Goal: Task Accomplishment & Management: Use online tool/utility

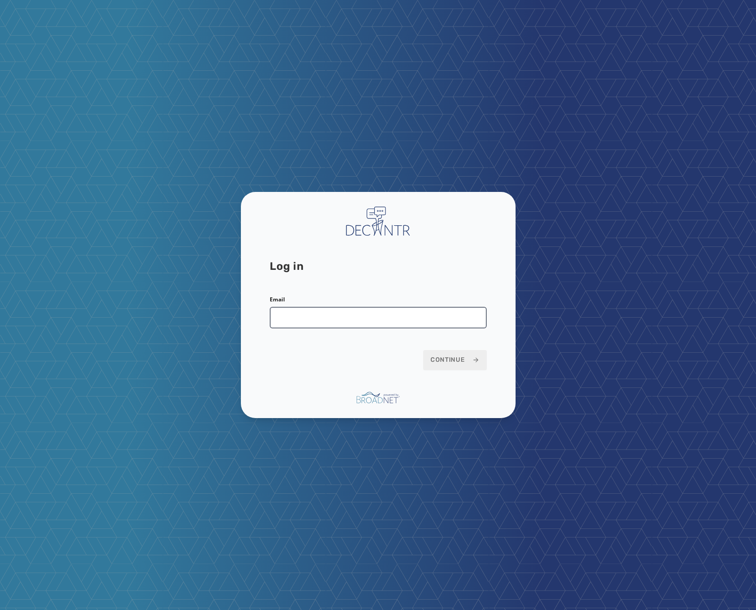
click at [324, 313] on input "Email" at bounding box center [378, 318] width 217 height 22
type input "**********"
click at [452, 352] on button "Continue" at bounding box center [454, 360] width 63 height 20
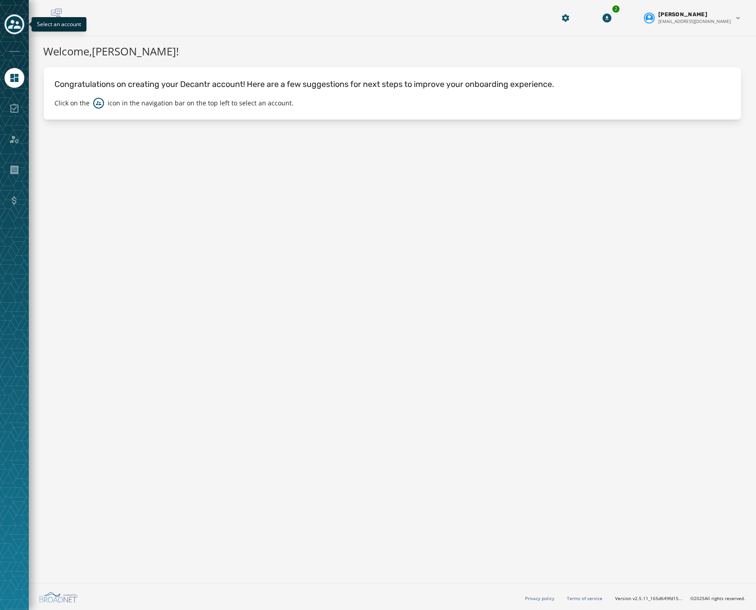
click at [16, 24] on icon "Toggle account select drawer" at bounding box center [14, 24] width 13 height 13
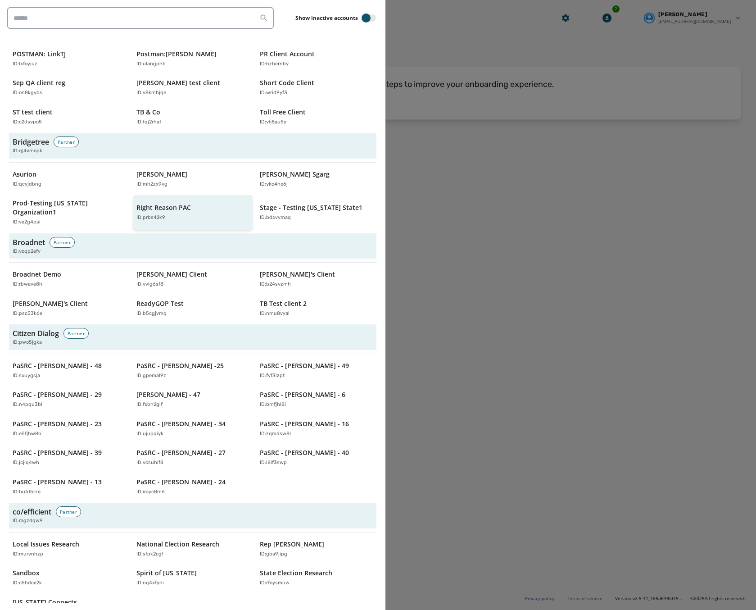
scroll to position [270, 0]
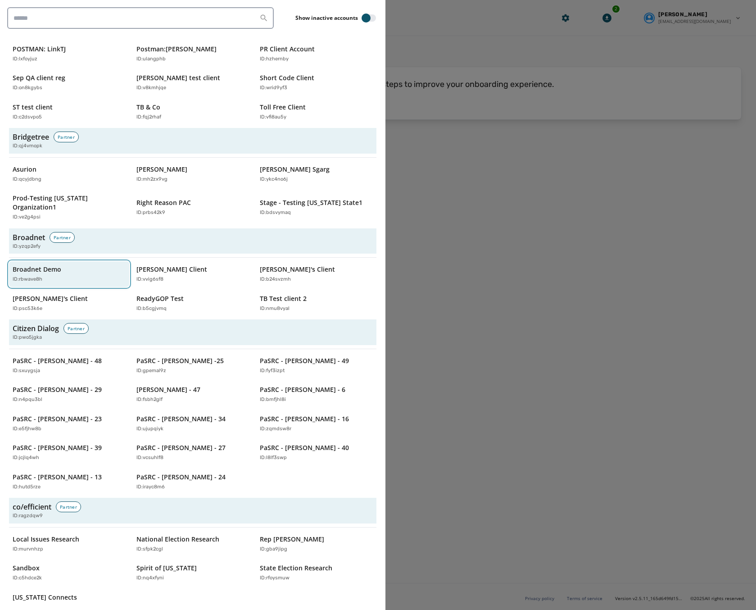
click at [34, 266] on div "Broadnet Demo ID: rbwave8h" at bounding box center [65, 274] width 104 height 18
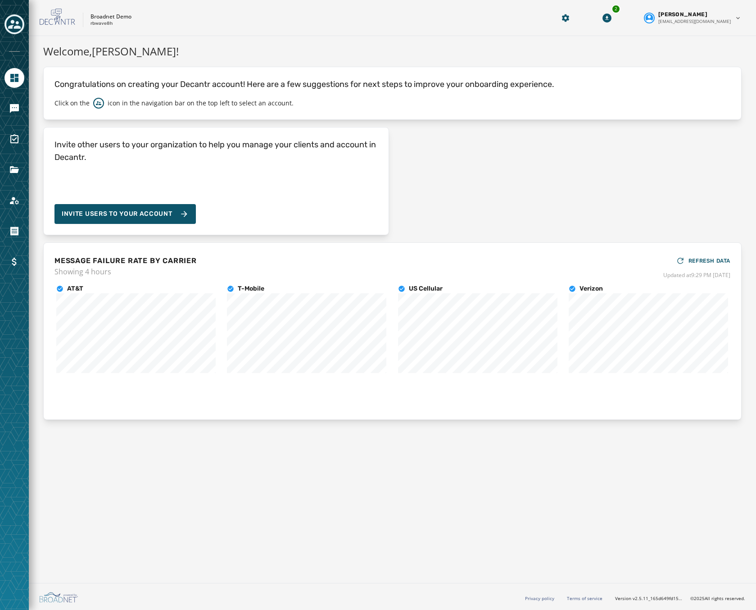
click at [17, 96] on div at bounding box center [14, 305] width 29 height 610
click at [12, 113] on icon "Navigate to Messaging" at bounding box center [14, 108] width 11 height 11
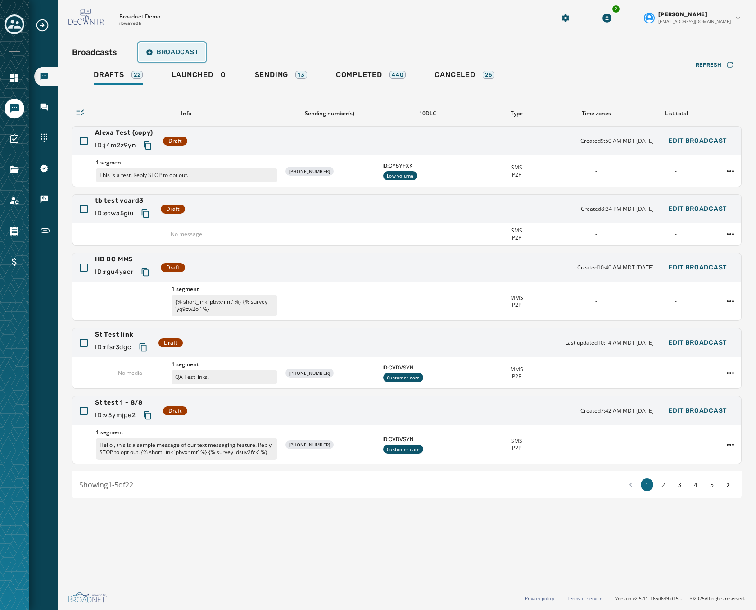
click at [161, 50] on span "Broadcast" at bounding box center [172, 52] width 52 height 7
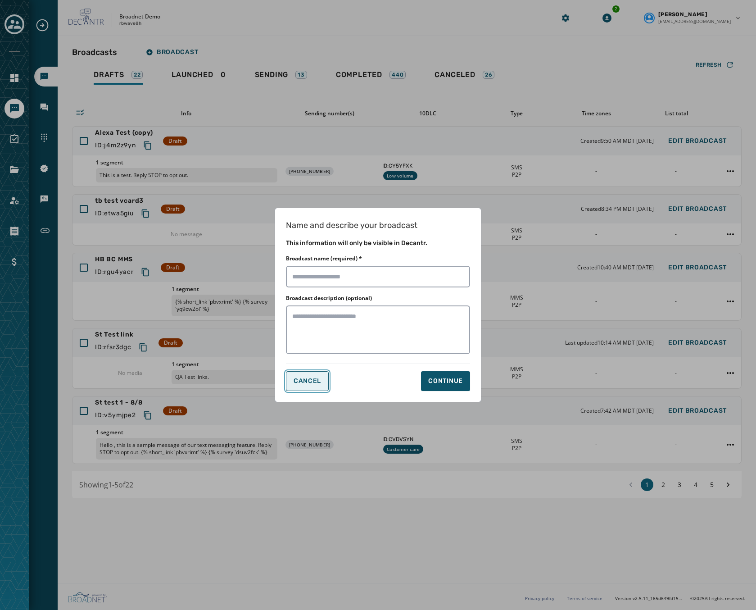
click at [301, 379] on span "Cancel" at bounding box center [307, 380] width 27 height 7
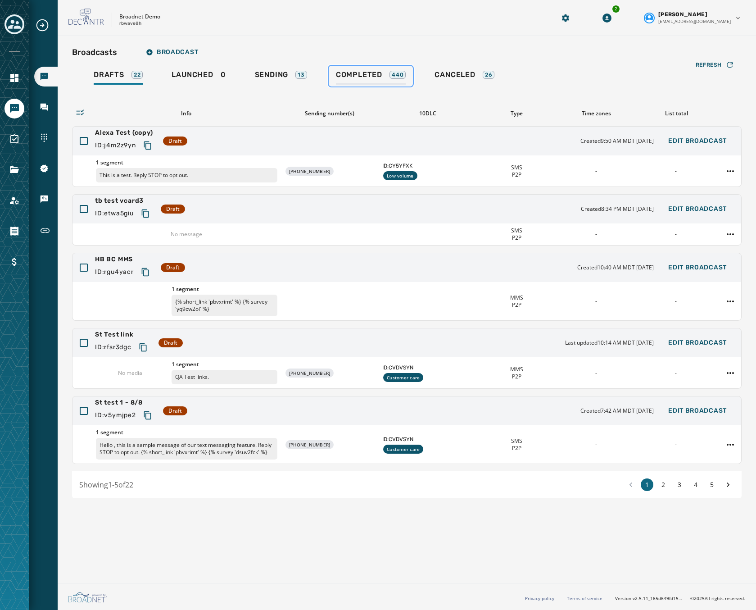
click at [364, 67] on link "Completed 440" at bounding box center [371, 76] width 85 height 21
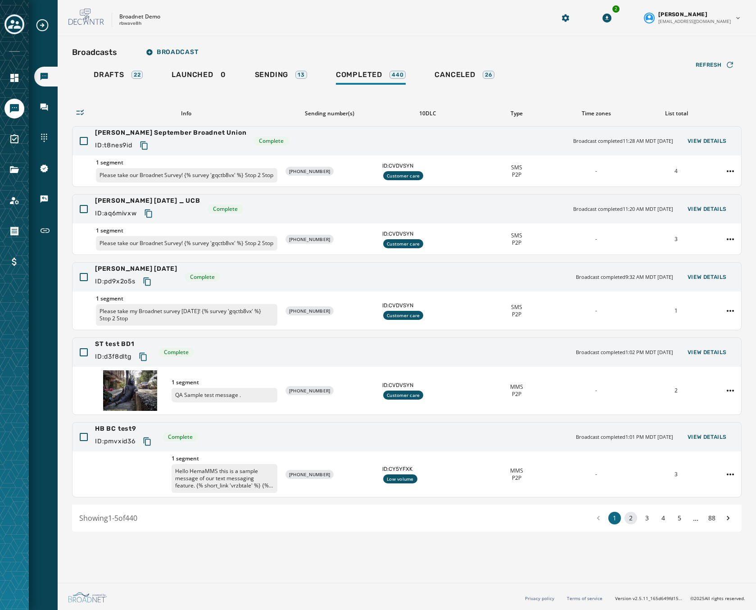
click at [625, 518] on button "2" at bounding box center [630, 517] width 13 height 13
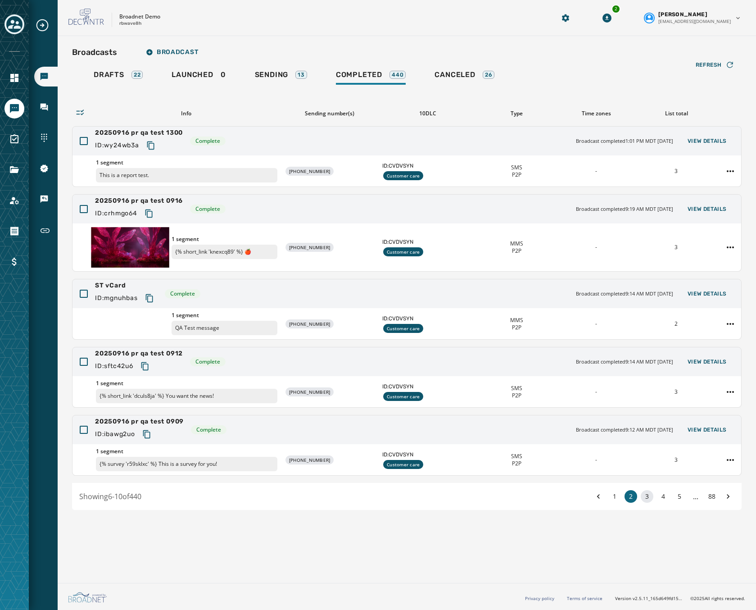
click at [644, 497] on button "3" at bounding box center [647, 496] width 13 height 13
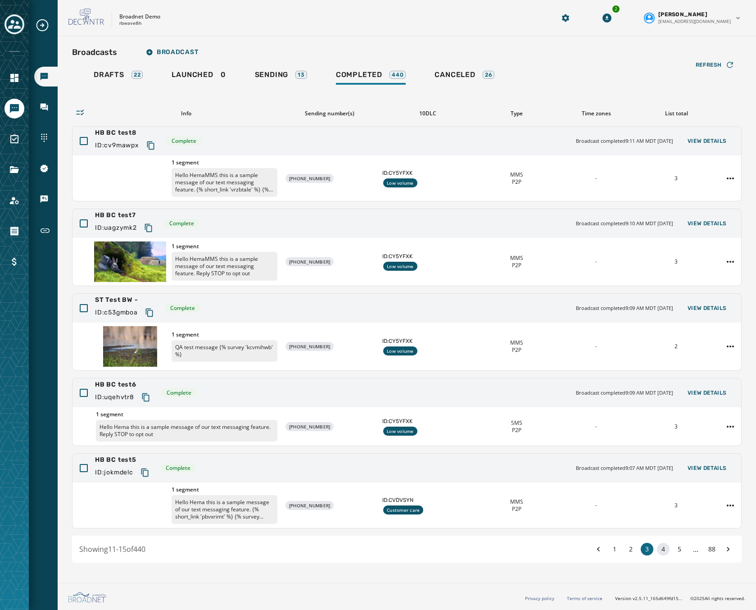
click at [664, 551] on button "4" at bounding box center [663, 548] width 13 height 13
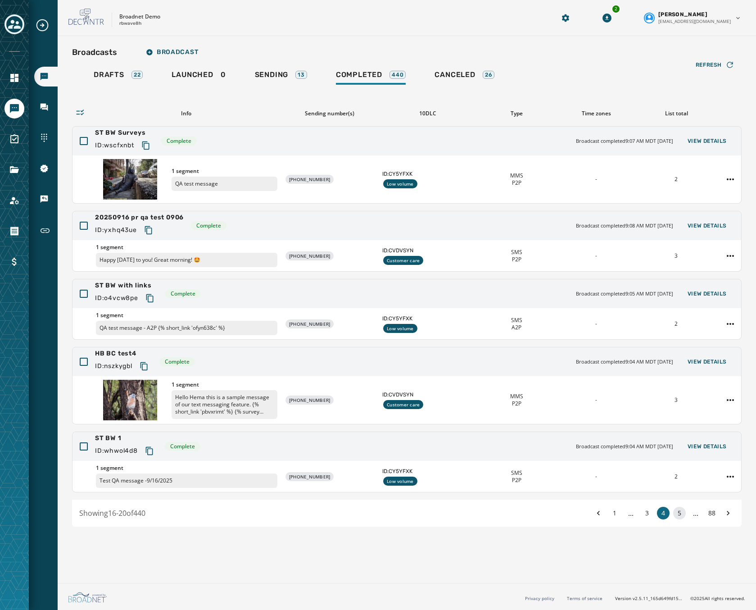
click at [677, 511] on button "5" at bounding box center [679, 512] width 13 height 13
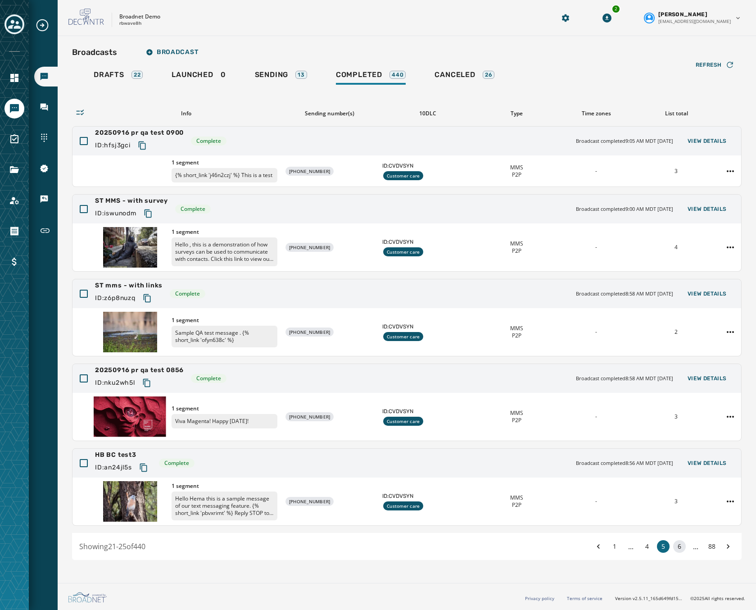
click at [674, 549] on button "6" at bounding box center [679, 546] width 13 height 13
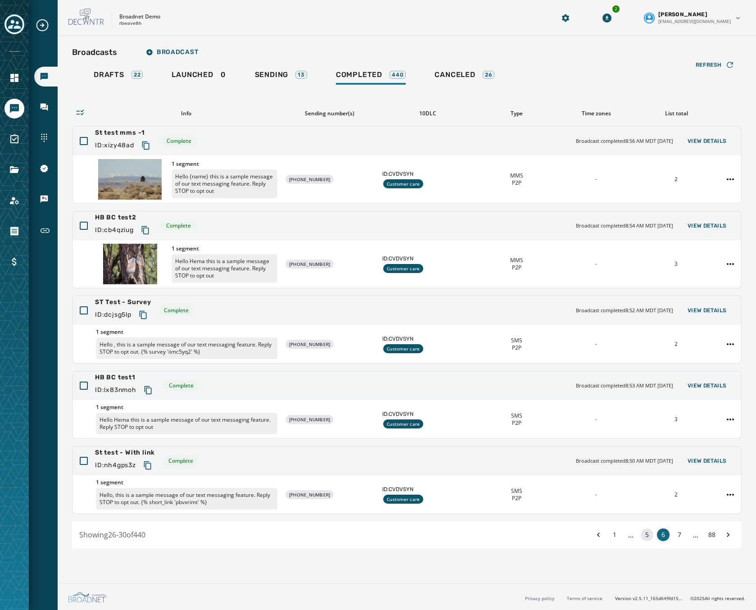
click at [652, 536] on button "5" at bounding box center [647, 534] width 13 height 13
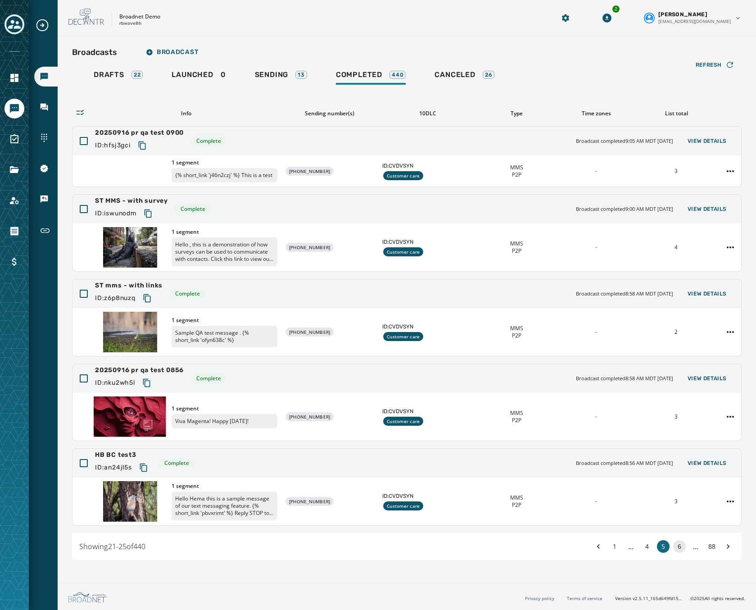
click at [678, 544] on button "6" at bounding box center [679, 546] width 13 height 13
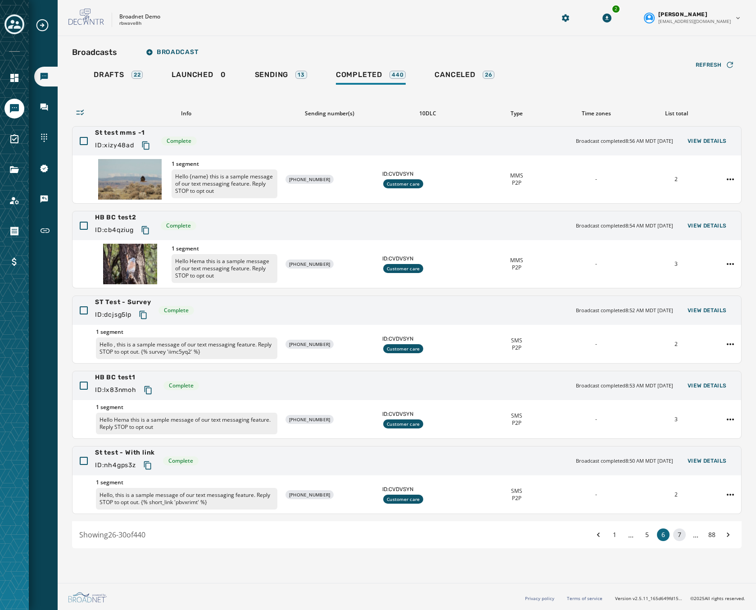
click at [682, 534] on button "7" at bounding box center [679, 534] width 13 height 13
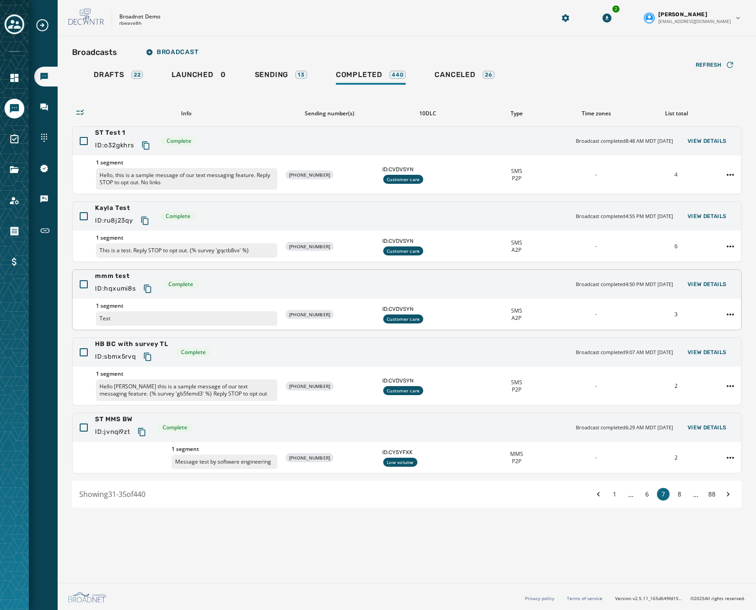
click at [264, 289] on div "mmm test ID: hqxumi8s Complete Broadcast completed 4:50 PM MDT [DATE] View Deta…" at bounding box center [406, 284] width 668 height 29
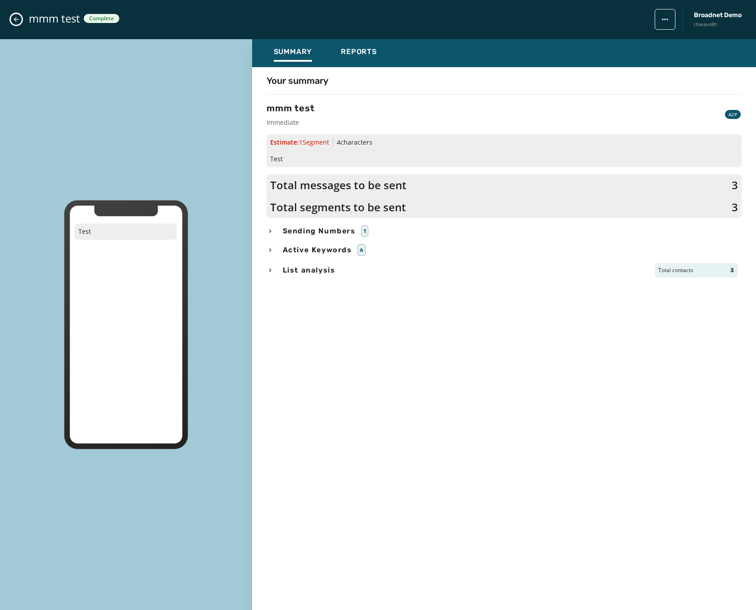
click at [17, 16] on icon "Close admin drawer" at bounding box center [16, 19] width 7 height 7
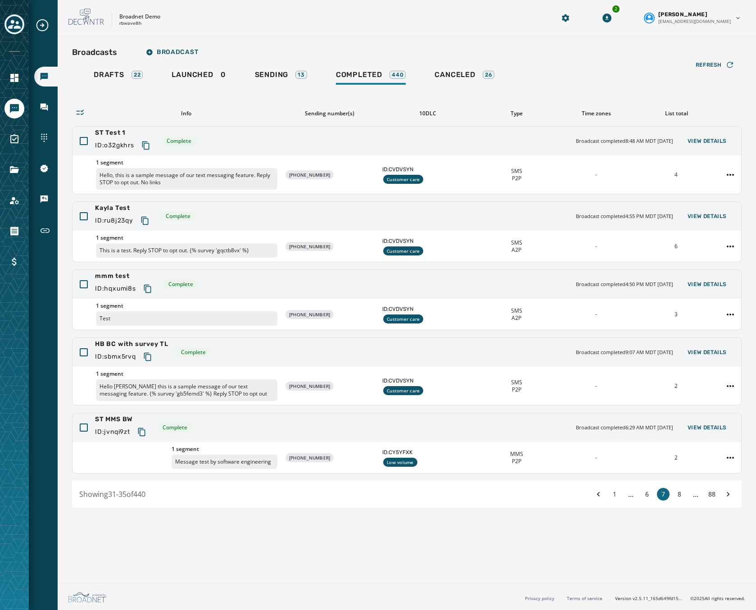
click at [742, 308] on div "Broadcasts Broadcast Drafts 22 Launched 0 Sending 13 Completed 440 Canceled 26 …" at bounding box center [407, 307] width 698 height 543
click at [727, 316] on html "Broadcasts Inbox Sending Numbers 10DLC Registration Keywords & Responders Short…" at bounding box center [378, 305] width 756 height 610
click at [689, 331] on div "Duplicate Broadcast" at bounding box center [705, 328] width 65 height 14
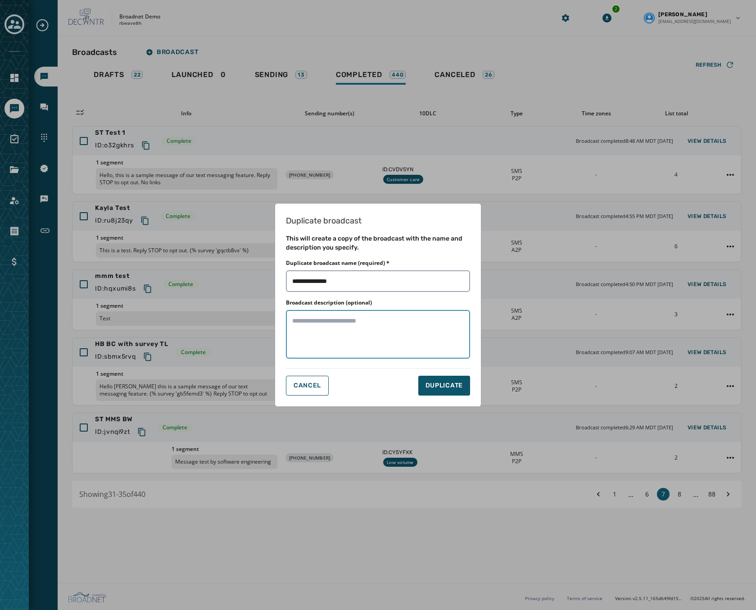
click at [331, 334] on textarea "Broadcast description (optional)" at bounding box center [378, 334] width 184 height 49
drag, startPoint x: 310, startPoint y: 388, endPoint x: 367, endPoint y: 365, distance: 61.2
click at [367, 365] on div "Duplicate broadcast This will create a copy of the broadcast with the name and …" at bounding box center [378, 304] width 207 height 203
click at [437, 385] on span "DUPLICATE" at bounding box center [443, 385] width 37 height 9
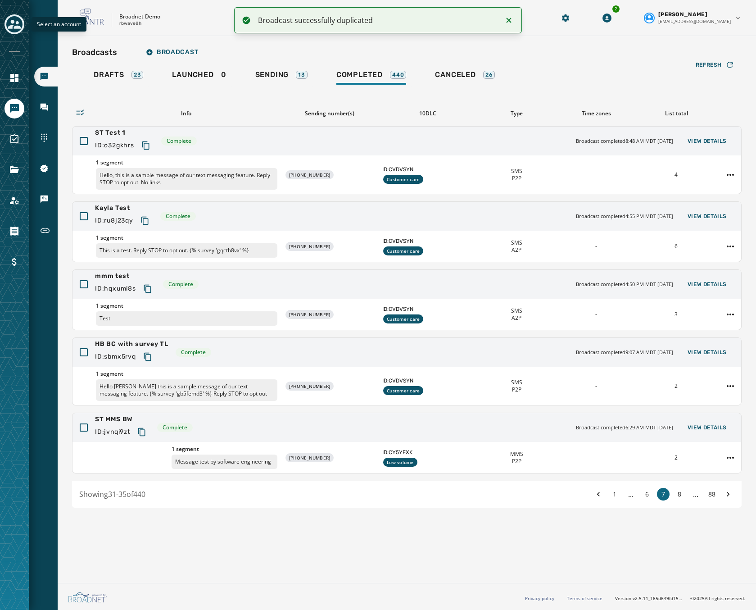
click at [23, 23] on button "Toggle account select drawer" at bounding box center [15, 24] width 20 height 20
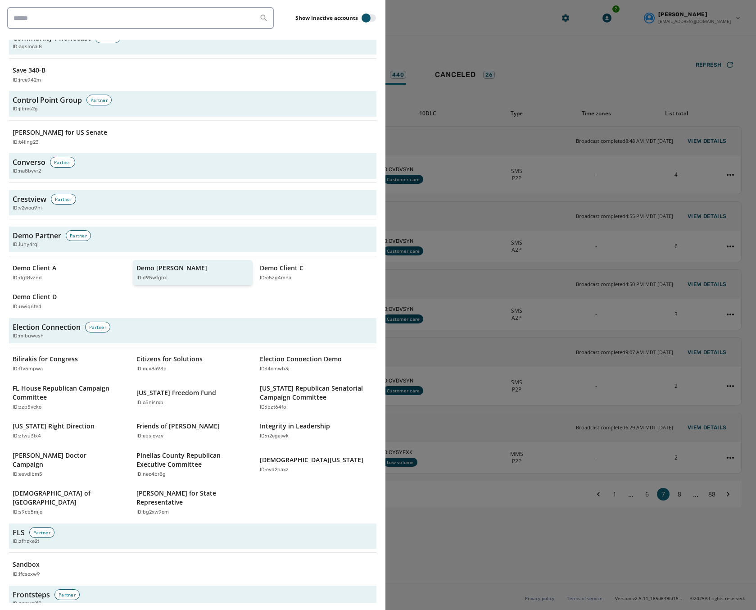
scroll to position [945, 0]
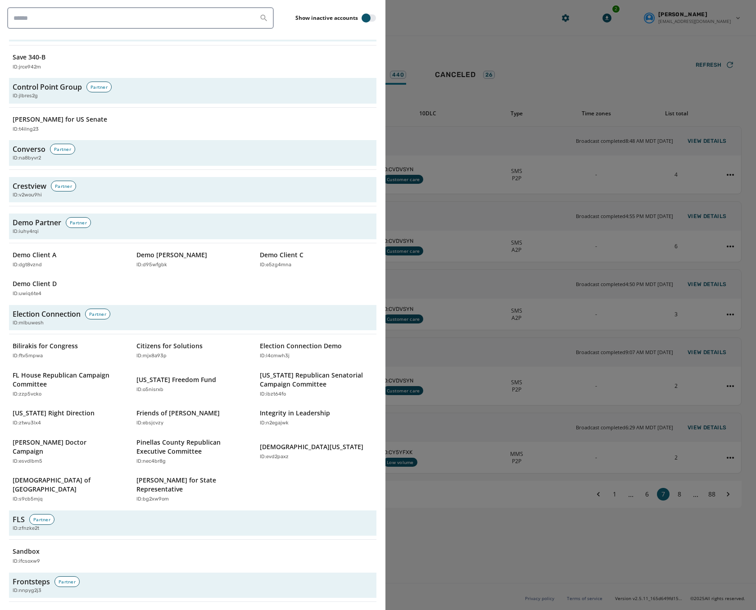
click at [513, 36] on div at bounding box center [378, 305] width 756 height 610
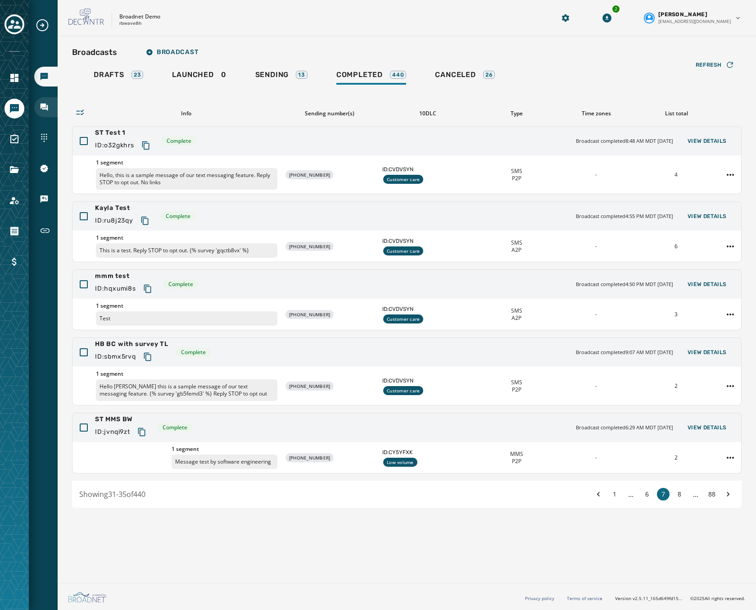
click at [45, 105] on icon "Navigate to Inbox" at bounding box center [45, 108] width 8 height 8
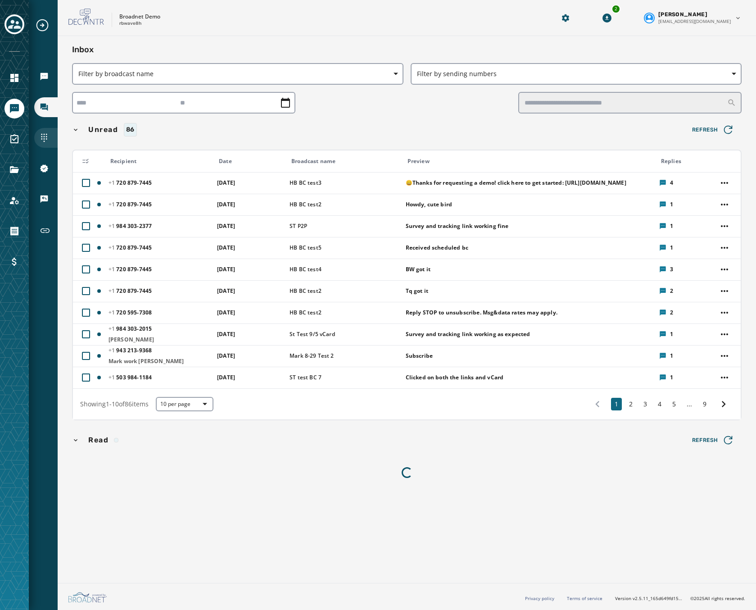
click at [50, 139] on div "Sending Numbers" at bounding box center [45, 138] width 23 height 20
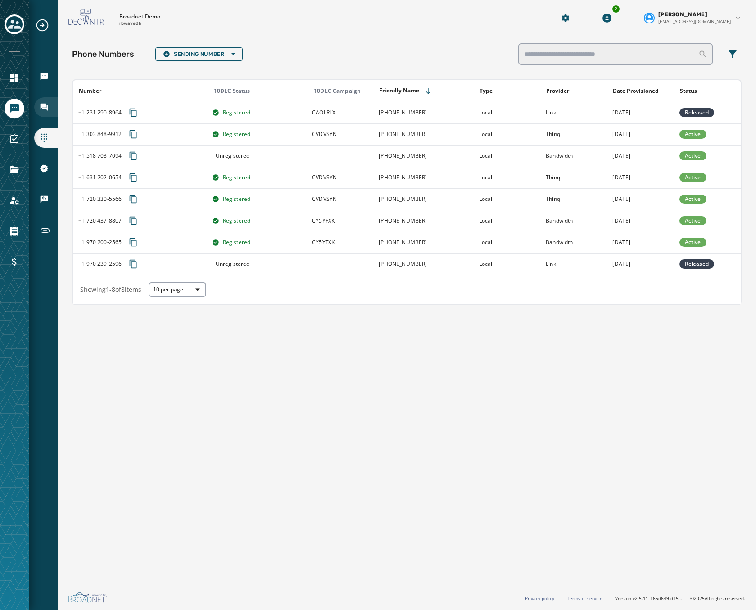
click at [45, 105] on icon "Navigate to Inbox" at bounding box center [45, 108] width 8 height 8
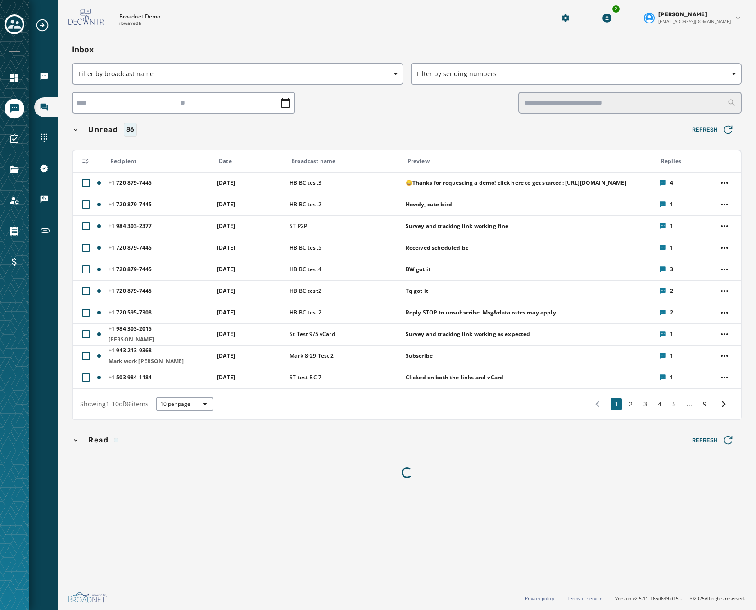
click at [34, 72] on div "Broadcasts Inbox Sending Numbers 10DLC Registration Keywords & Responders Short…" at bounding box center [43, 129] width 29 height 223
click at [41, 73] on icon "Navigate to Broadcasts" at bounding box center [45, 77] width 8 height 8
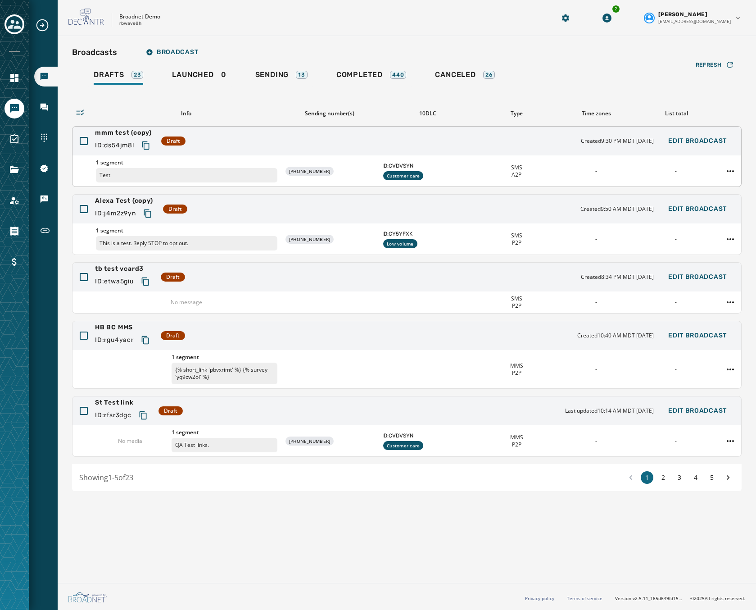
click at [272, 138] on div "mmm test (copy) ID: ds54jm8l Draft Created 9:30 PM MDT [DATE] Edit Broadcast" at bounding box center [406, 140] width 668 height 29
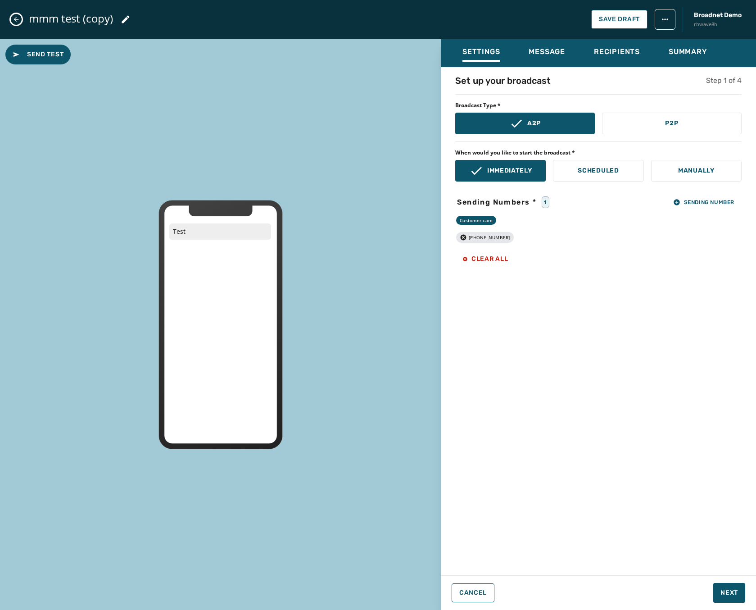
click at [14, 16] on icon "Close admin drawer" at bounding box center [16, 19] width 7 height 7
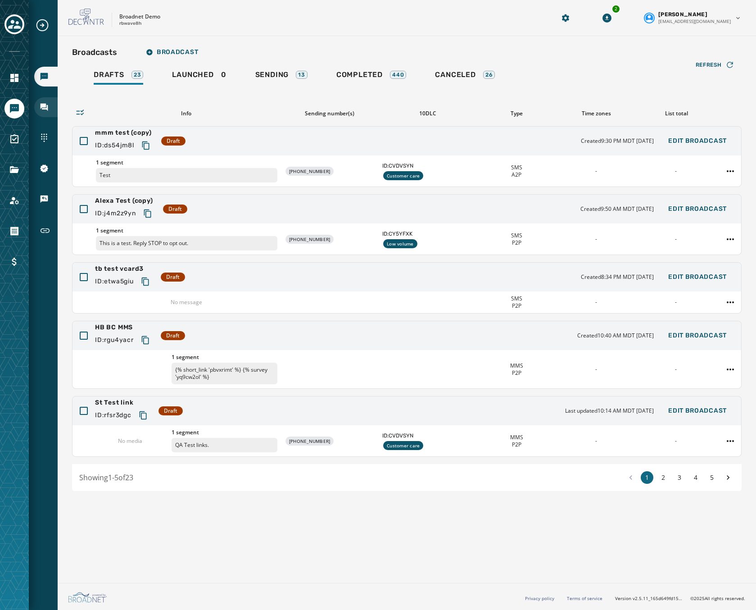
click at [45, 104] on icon "Navigate to Inbox" at bounding box center [45, 108] width 8 height 8
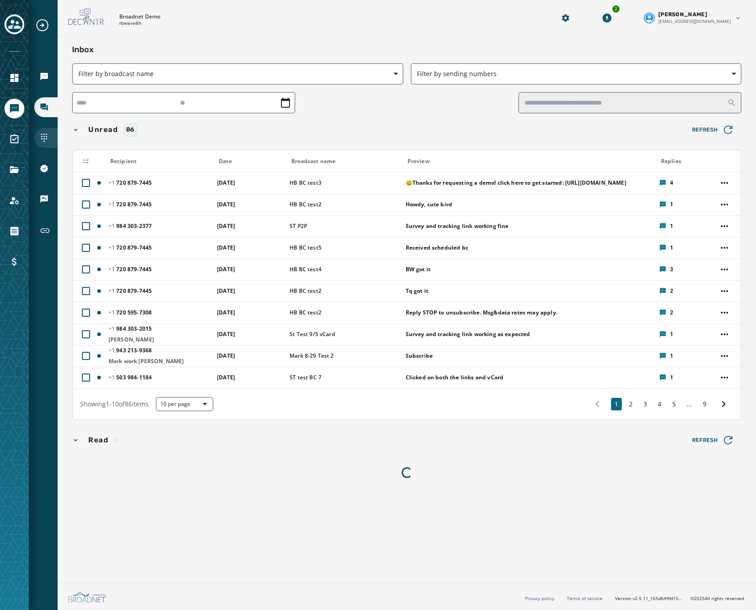
click at [52, 137] on div "Sending Numbers" at bounding box center [45, 138] width 23 height 20
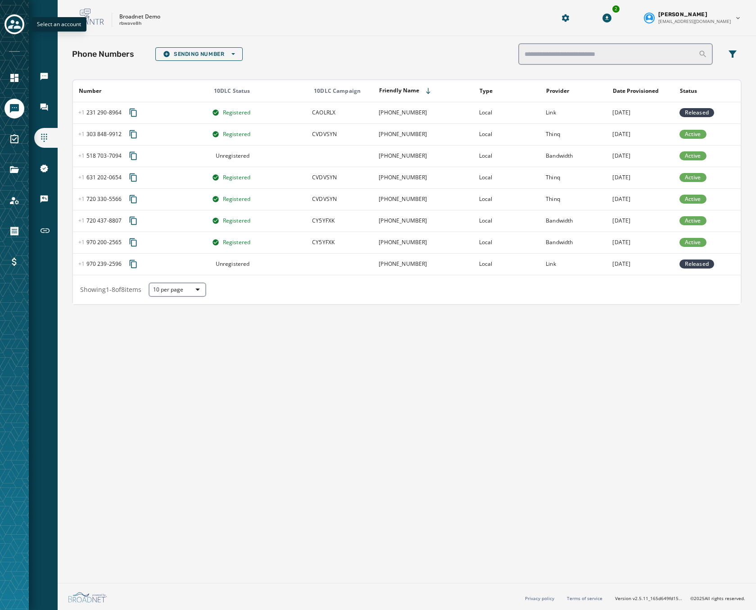
click at [16, 29] on icon "Toggle account select drawer" at bounding box center [14, 24] width 13 height 13
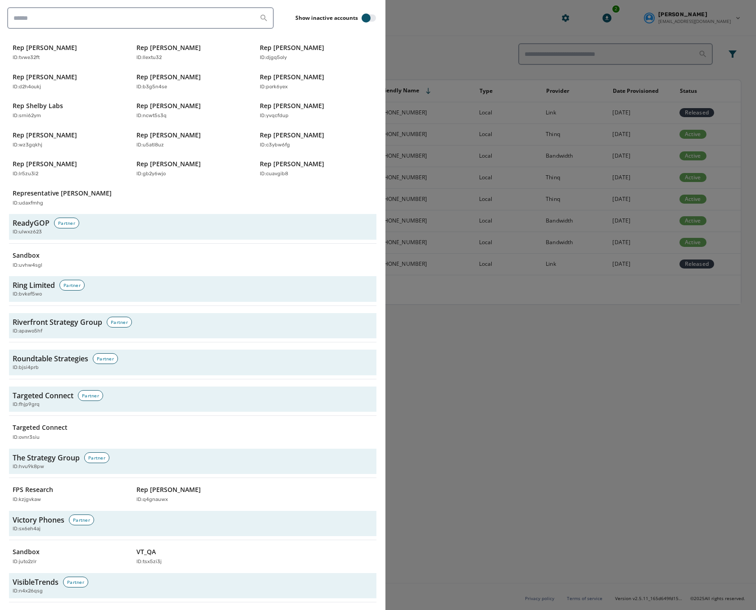
scroll to position [2671, 0]
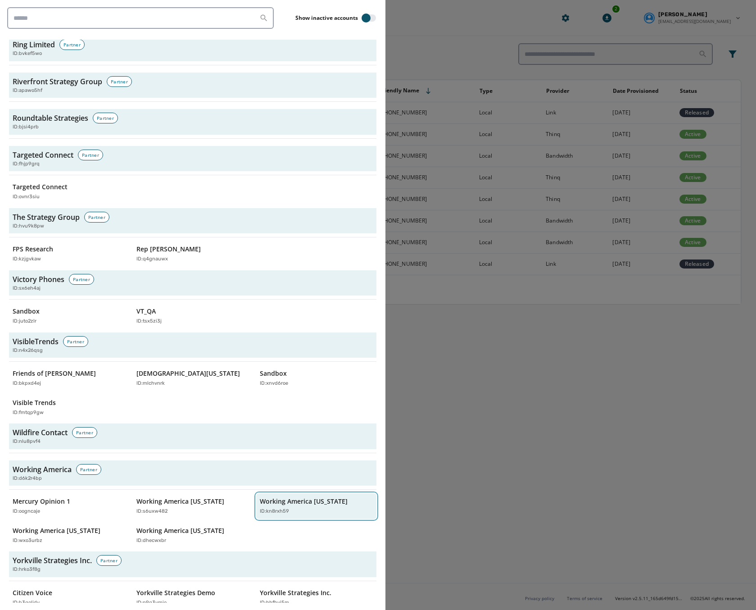
click at [274, 497] on p "Working America [US_STATE]" at bounding box center [304, 501] width 88 height 9
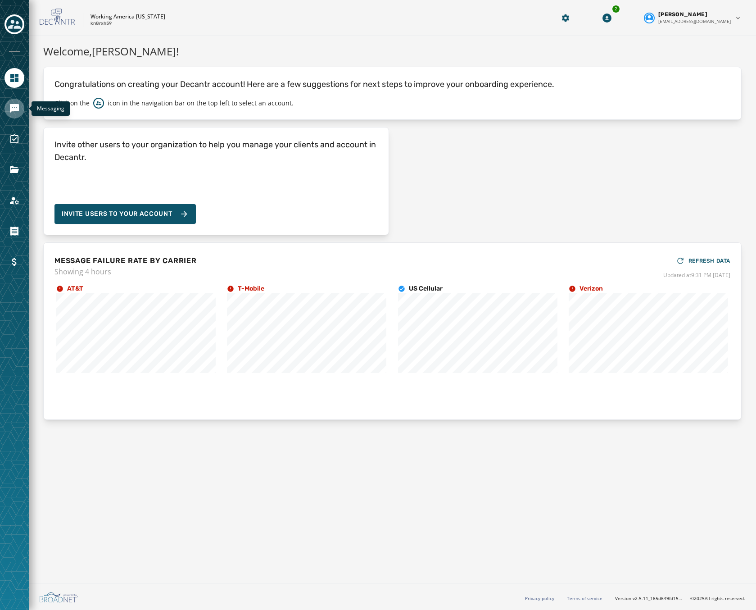
click at [12, 114] on link "Navigate to Messaging" at bounding box center [15, 109] width 20 height 20
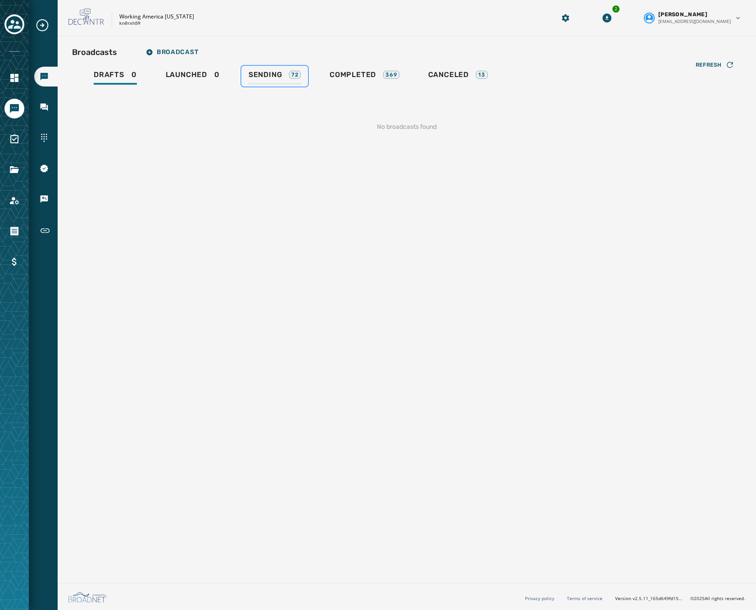
click at [271, 75] on span "Sending" at bounding box center [265, 74] width 34 height 9
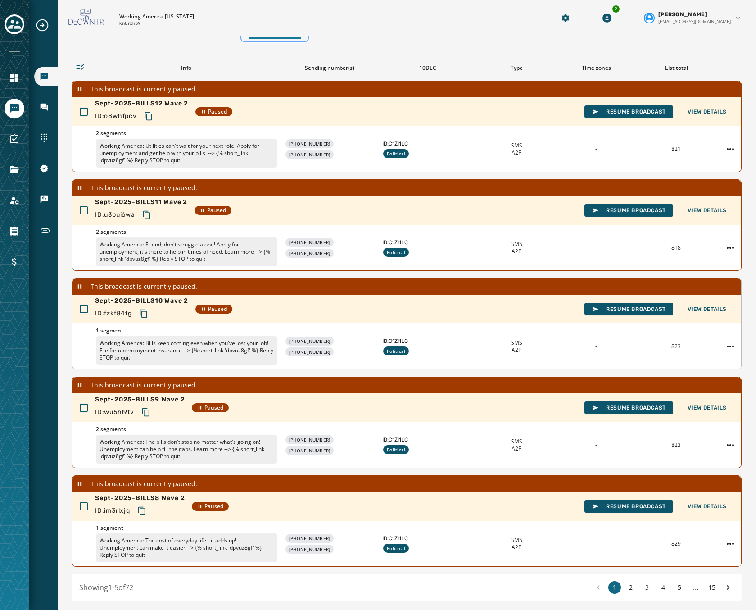
scroll to position [74, 0]
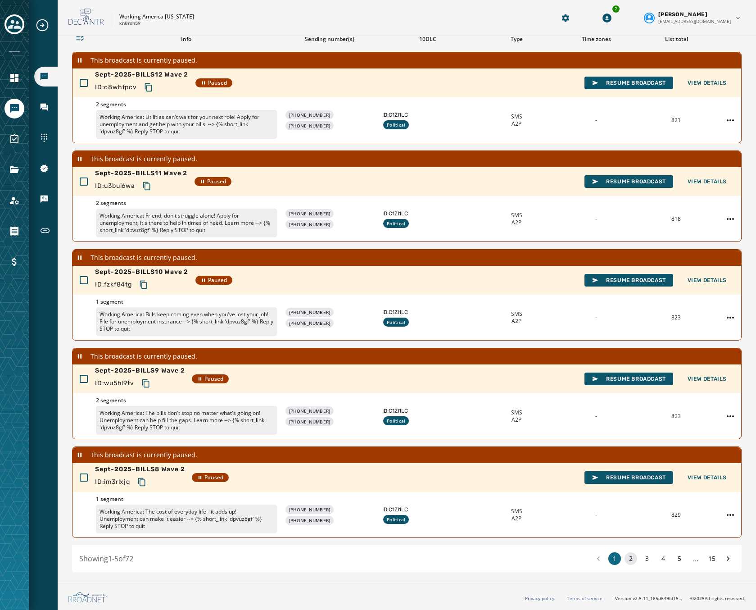
click at [624, 560] on button "2" at bounding box center [630, 558] width 13 height 13
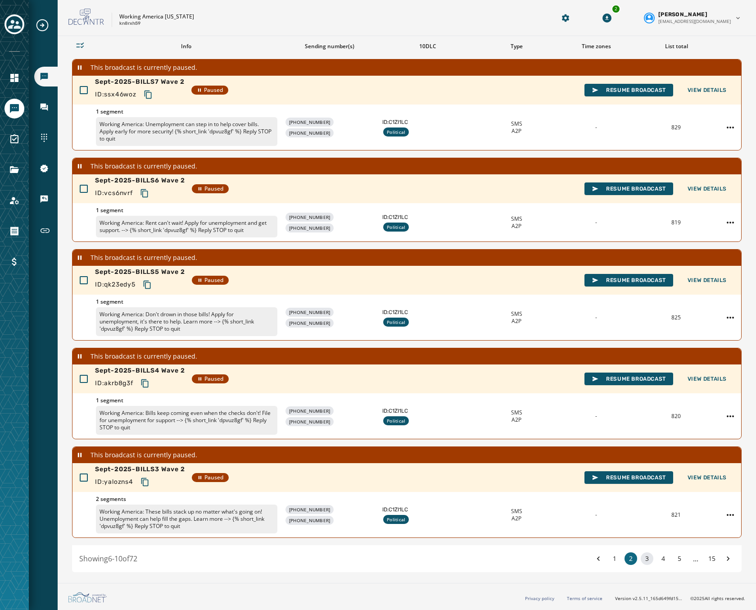
click at [646, 560] on button "3" at bounding box center [647, 558] width 13 height 13
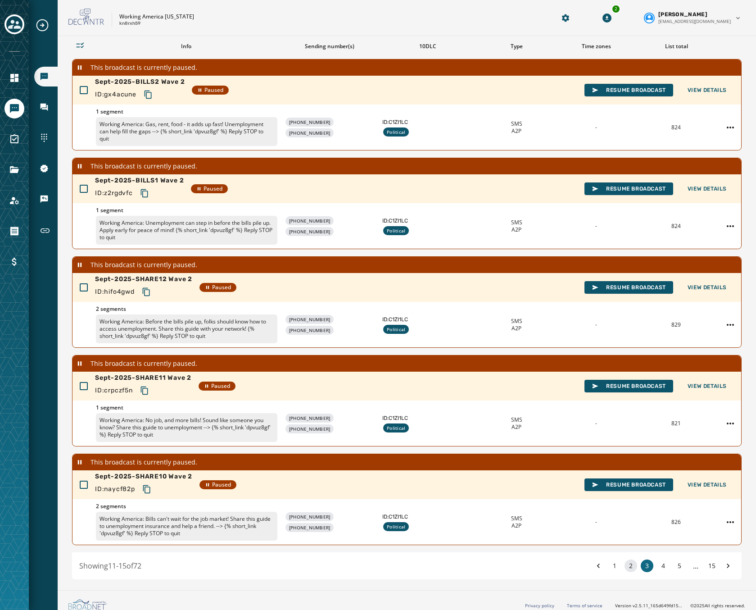
click at [625, 568] on button "2" at bounding box center [630, 565] width 13 height 13
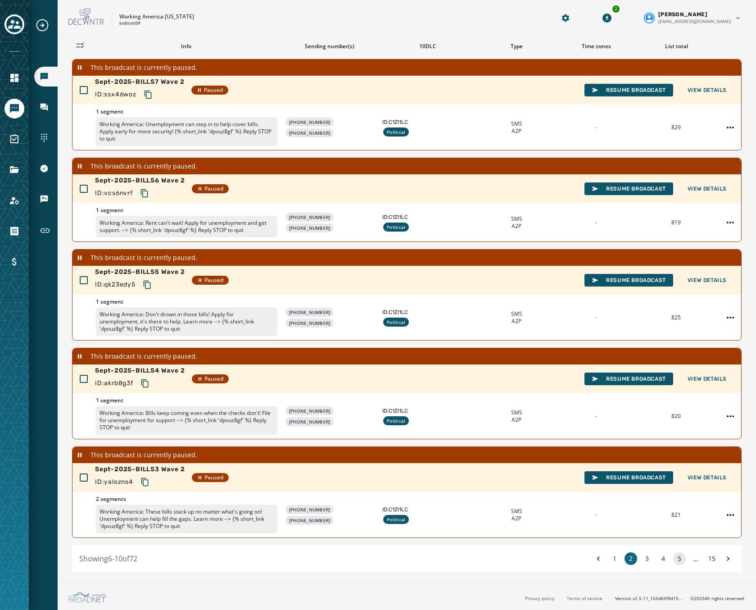
click at [673, 556] on button "5" at bounding box center [679, 558] width 13 height 13
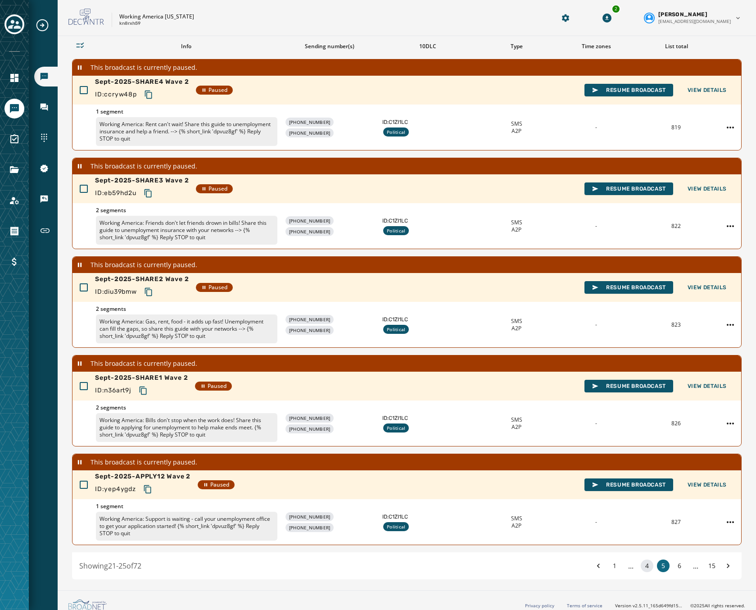
click at [641, 568] on button "4" at bounding box center [647, 565] width 13 height 13
click at [674, 565] on button "5" at bounding box center [679, 565] width 13 height 13
click at [9, 29] on icon "Toggle account select drawer" at bounding box center [14, 24] width 13 height 13
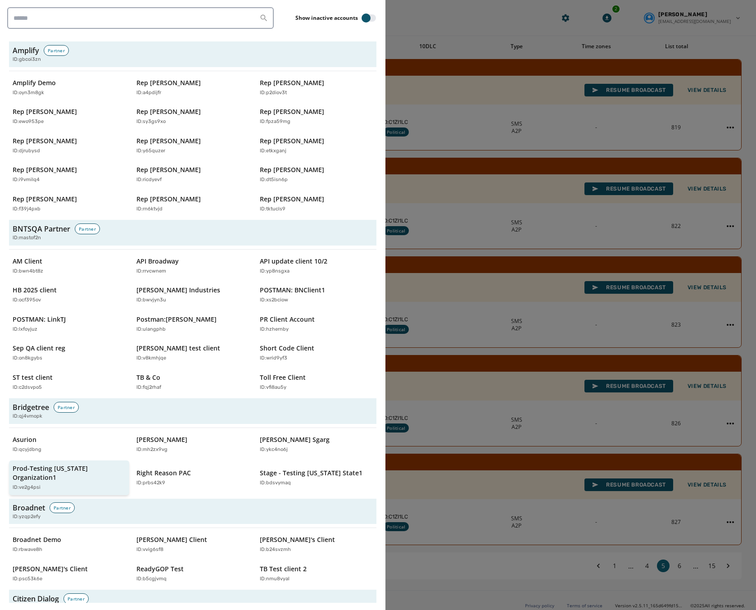
scroll to position [135, 0]
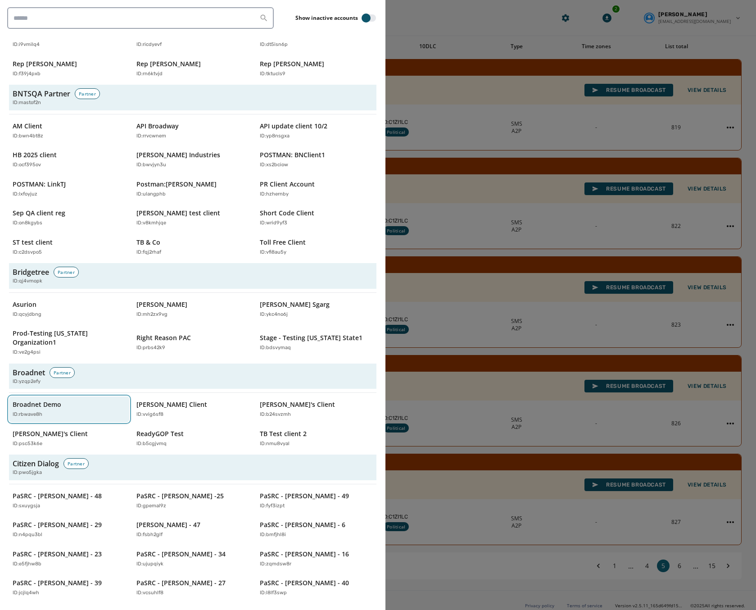
click at [36, 411] on p "ID: rbwave8h" at bounding box center [28, 415] width 30 height 8
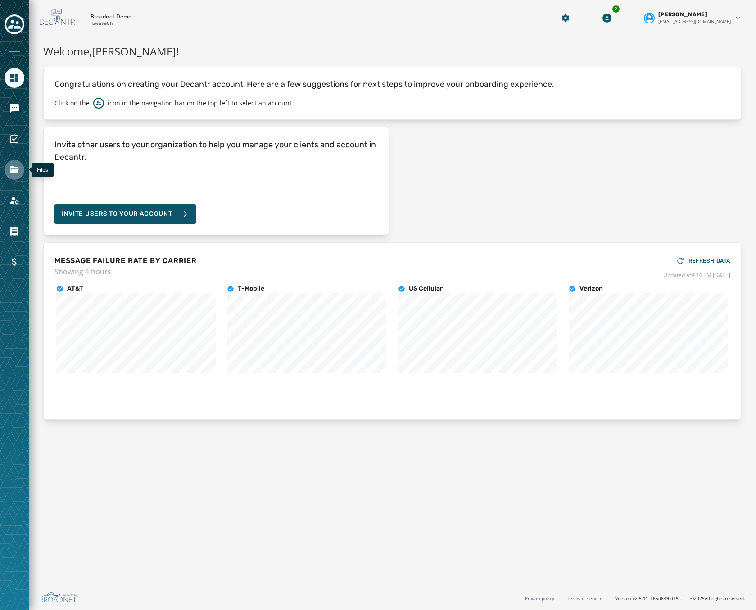
click at [18, 163] on link "Navigate to Files" at bounding box center [15, 170] width 20 height 20
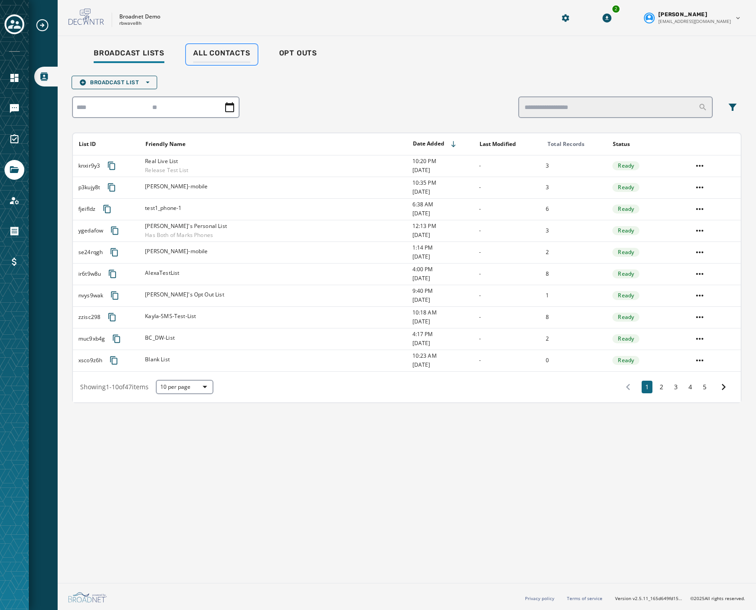
click at [227, 49] on span "All Contacts" at bounding box center [221, 53] width 57 height 9
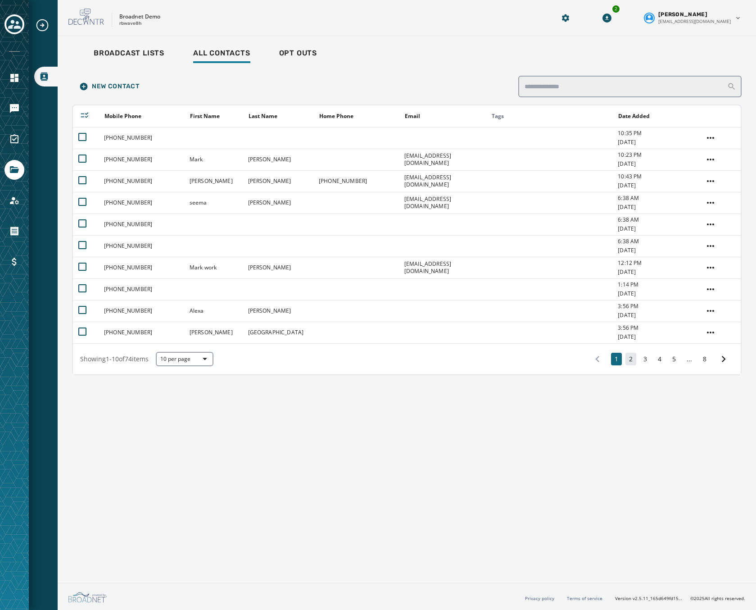
click at [626, 359] on button "2" at bounding box center [630, 358] width 11 height 13
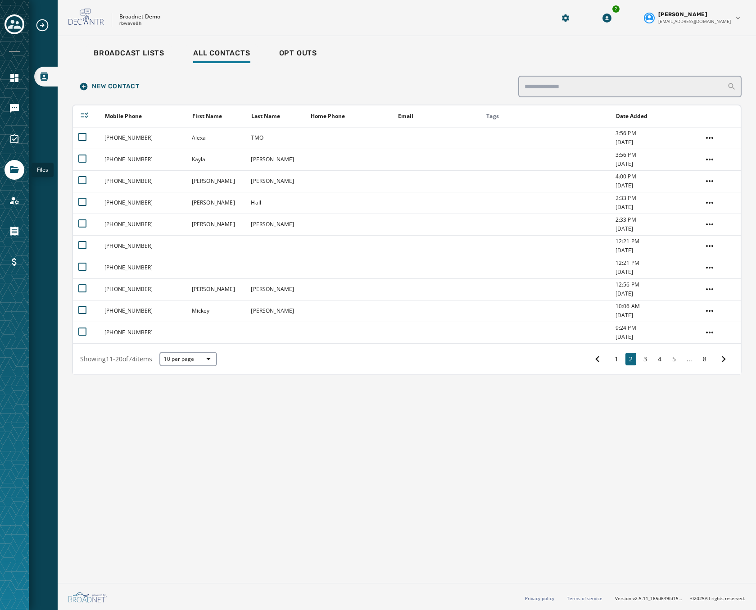
click at [9, 172] on icon "Navigate to Files" at bounding box center [14, 169] width 11 height 11
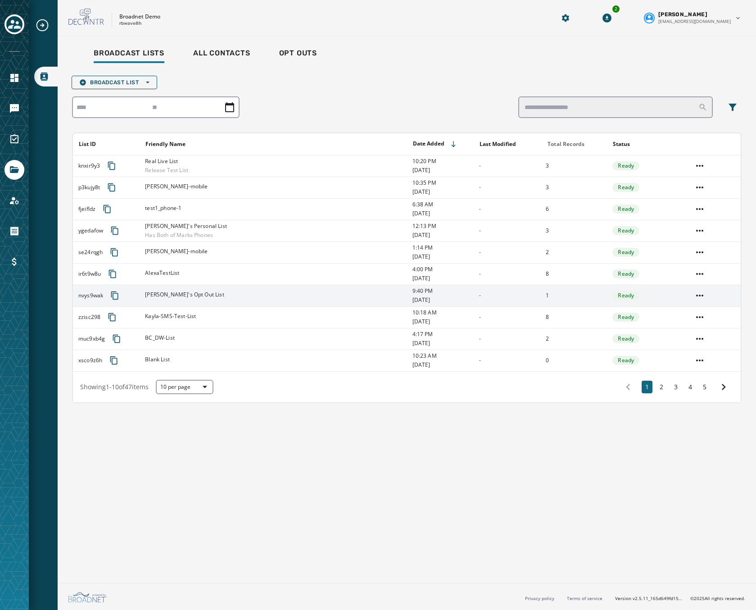
click at [219, 290] on td "[PERSON_NAME]'s Opt Out List" at bounding box center [273, 296] width 267 height 22
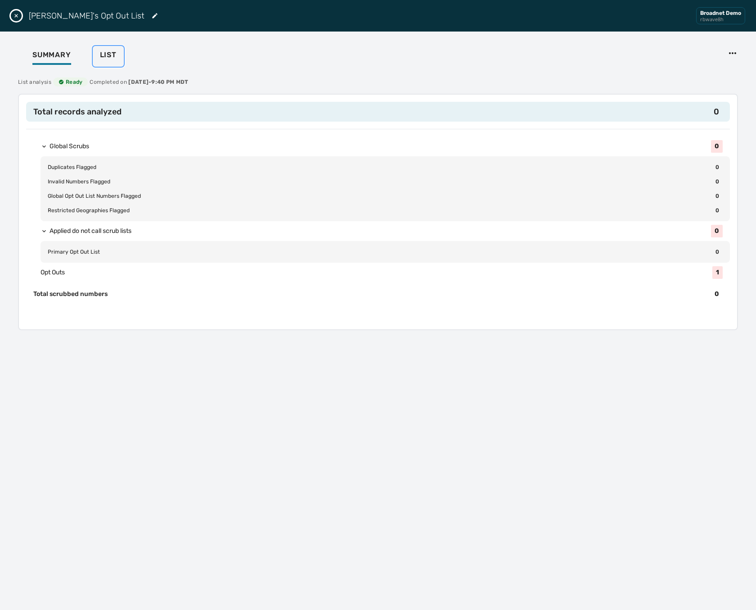
click at [108, 49] on button "List" at bounding box center [108, 56] width 31 height 21
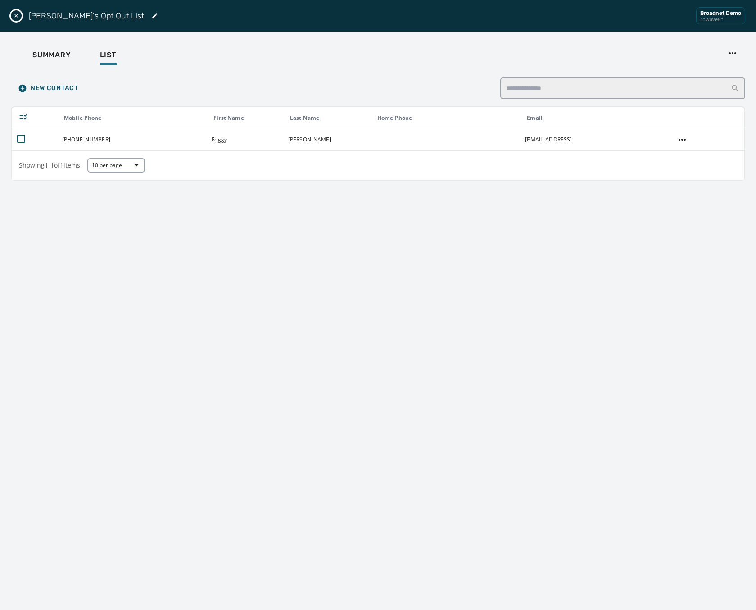
click at [16, 14] on icon "Close drawer" at bounding box center [16, 15] width 7 height 7
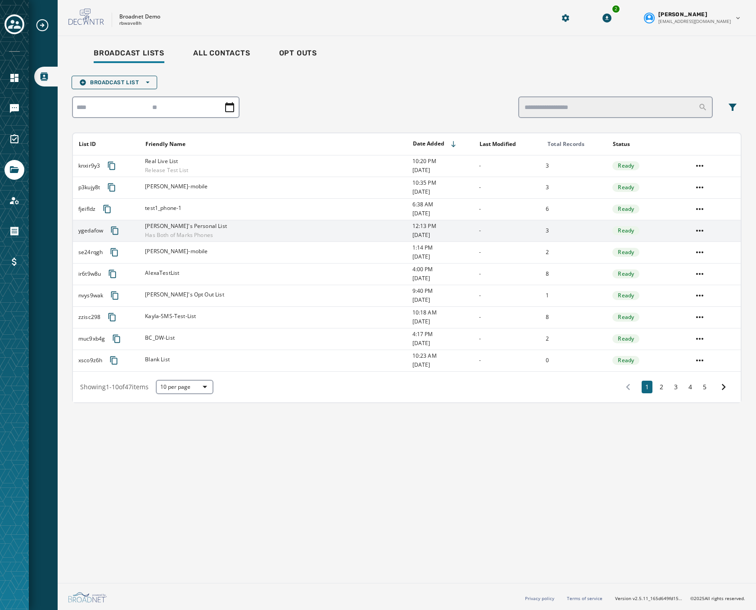
click at [248, 223] on div "[PERSON_NAME]'s Personal List Has Both of Marks Phones" at bounding box center [275, 230] width 261 height 16
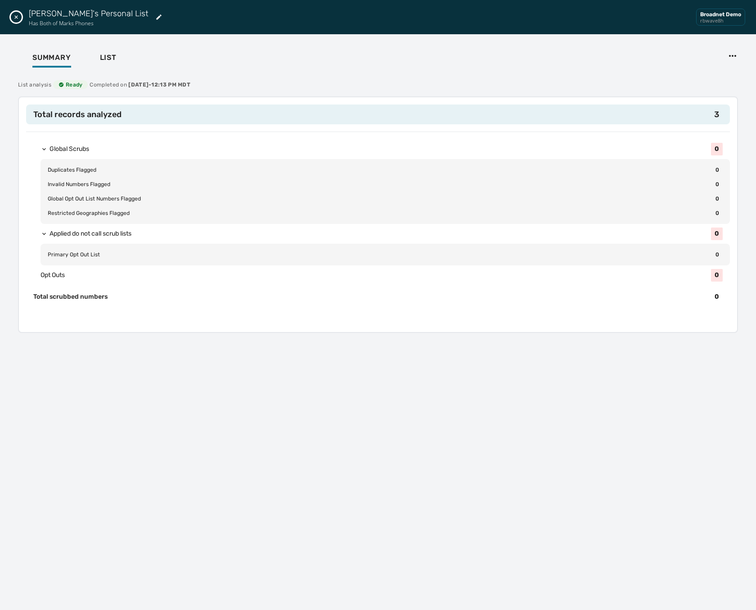
click at [104, 48] on div "Summary List" at bounding box center [378, 59] width 734 height 28
click at [104, 55] on span "List" at bounding box center [108, 57] width 17 height 9
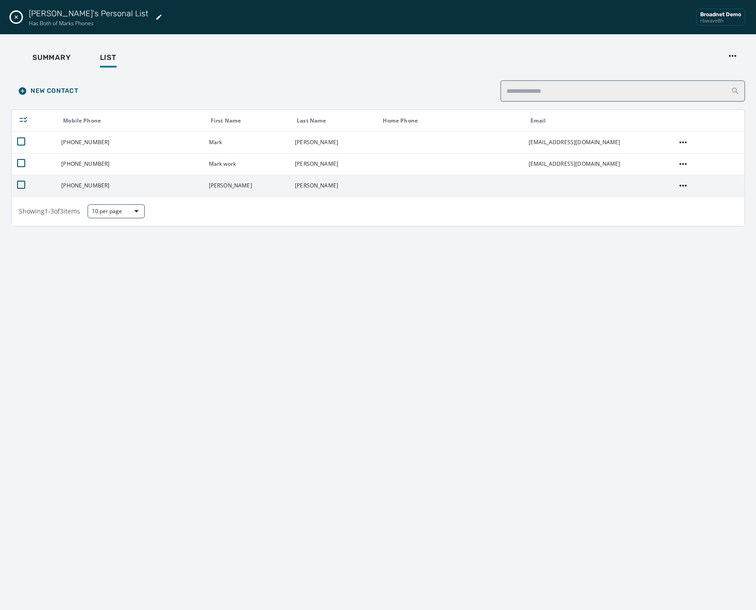
click at [289, 186] on td "[PERSON_NAME]" at bounding box center [332, 186] width 86 height 22
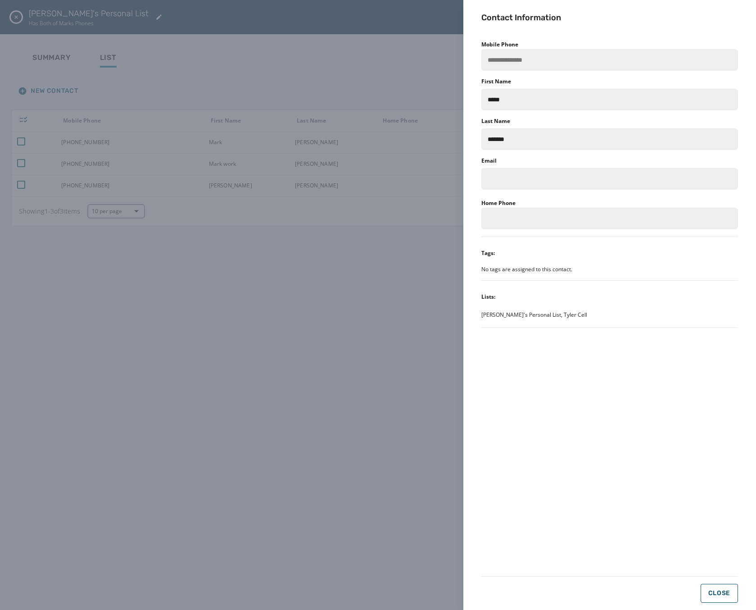
click at [334, 220] on div "**********" at bounding box center [378, 305] width 756 height 610
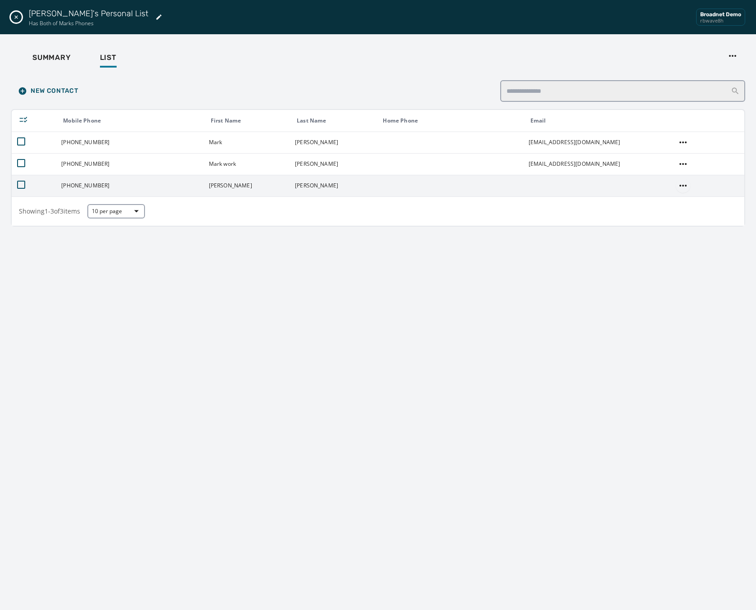
click at [683, 184] on html "Broadcast Lists Skip To Main Content Broadnet Demo rbwave8h 2 [PERSON_NAME] [EM…" at bounding box center [378, 305] width 756 height 610
click at [676, 220] on div "Opt Out" at bounding box center [680, 218] width 34 height 14
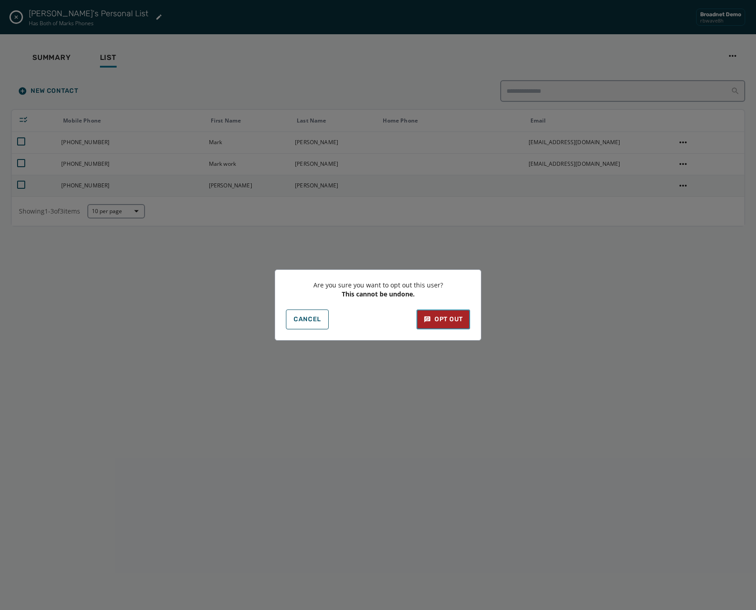
click at [447, 320] on div "Opt Out" at bounding box center [443, 319] width 39 height 9
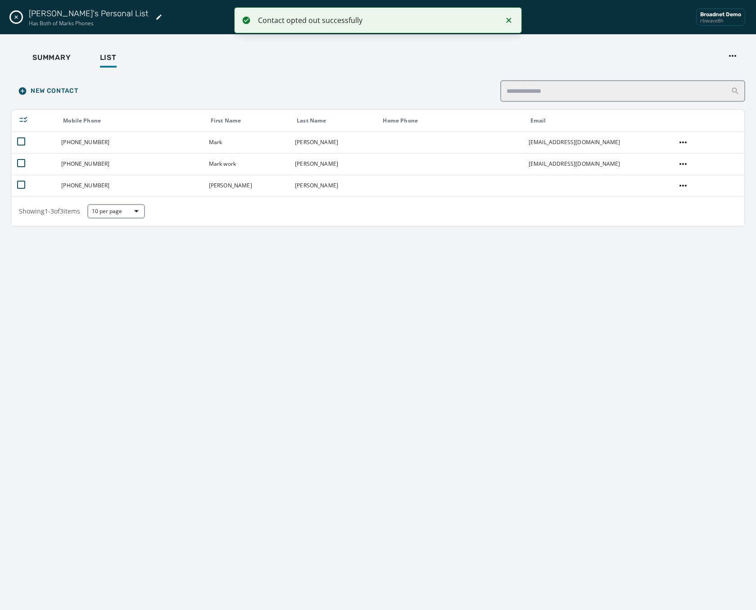
click at [17, 19] on icon "Close drawer" at bounding box center [16, 17] width 7 height 7
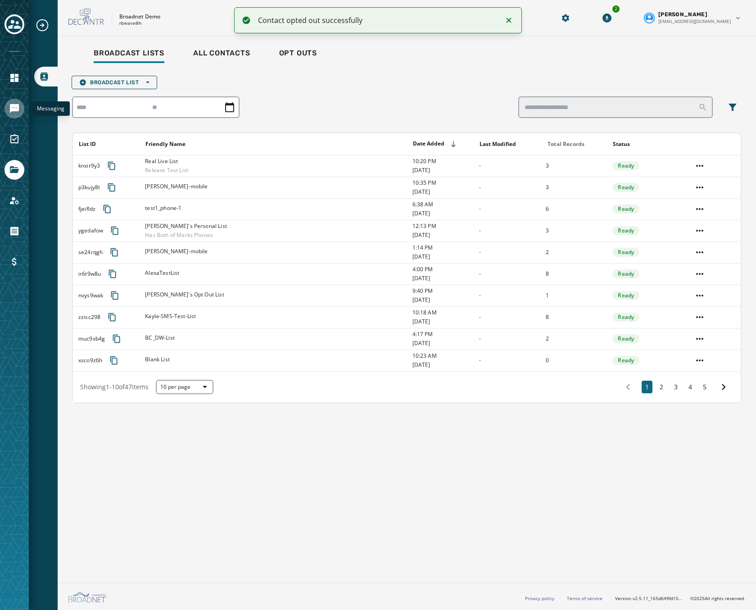
click at [18, 109] on icon "Navigate to Messaging" at bounding box center [14, 108] width 9 height 9
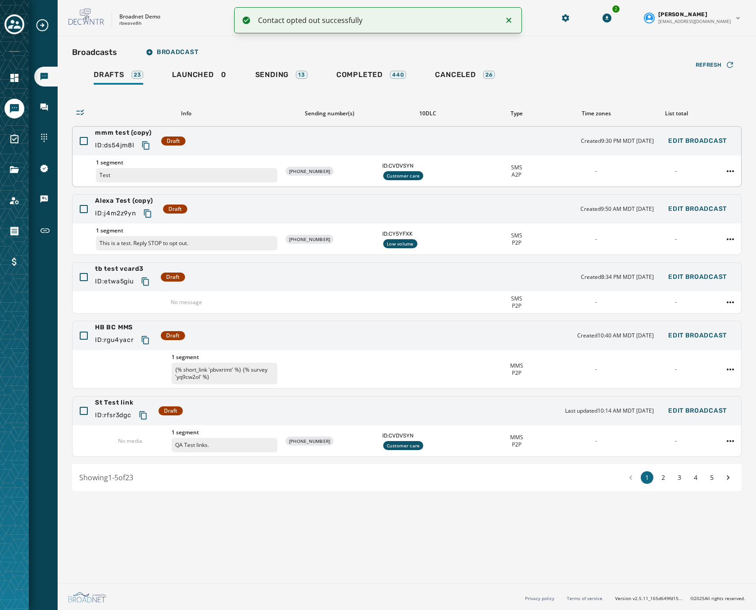
click at [256, 142] on div "mmm test (copy) ID: ds54jm8l Draft Created 9:30 PM MDT [DATE] Edit Broadcast" at bounding box center [406, 140] width 668 height 29
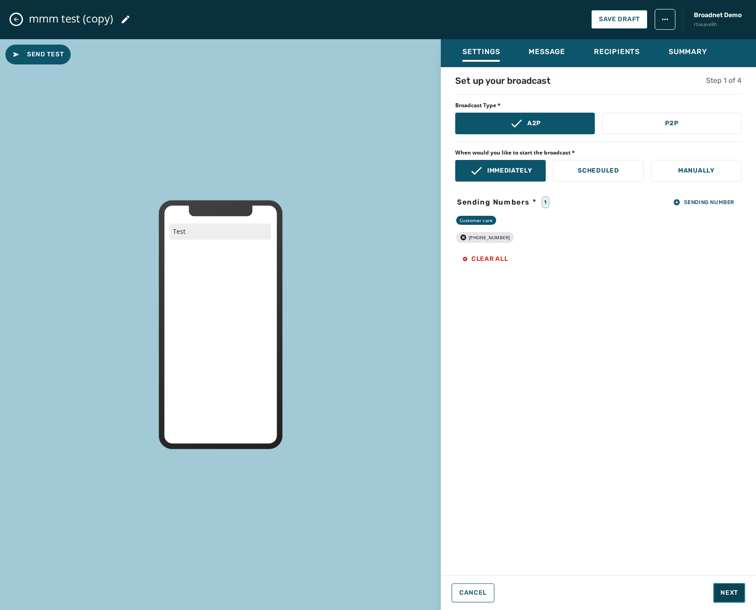
click at [727, 596] on span "Next" at bounding box center [729, 592] width 18 height 9
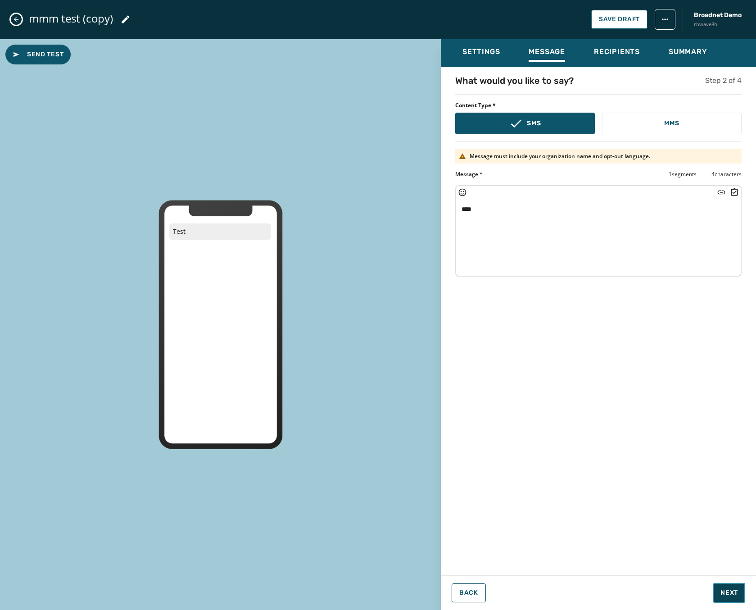
click at [727, 596] on span "Next" at bounding box center [729, 592] width 18 height 9
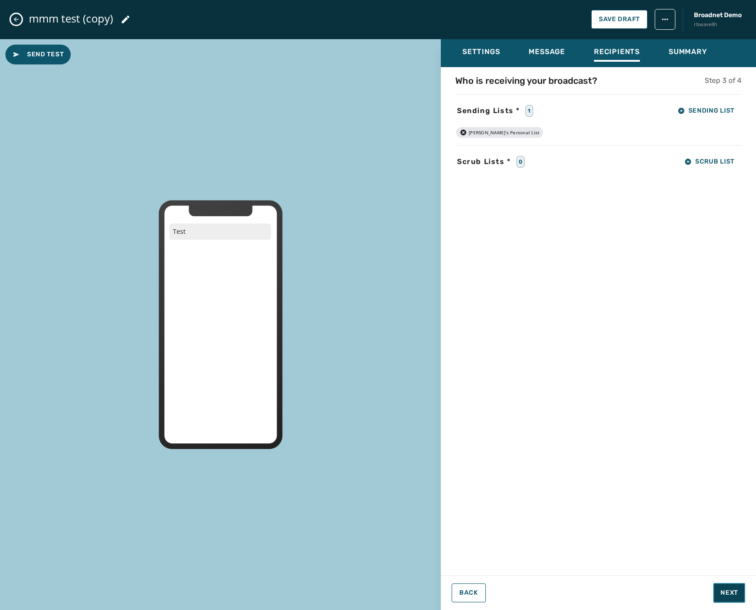
click at [727, 595] on span "Next" at bounding box center [729, 592] width 18 height 9
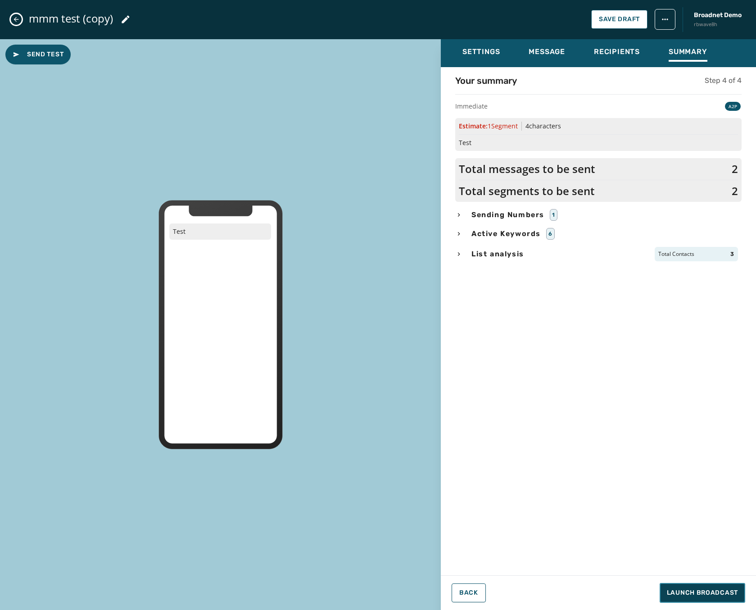
click at [685, 599] on button "Launch Broadcast" at bounding box center [702, 593] width 86 height 20
